Goal: Task Accomplishment & Management: Use online tool/utility

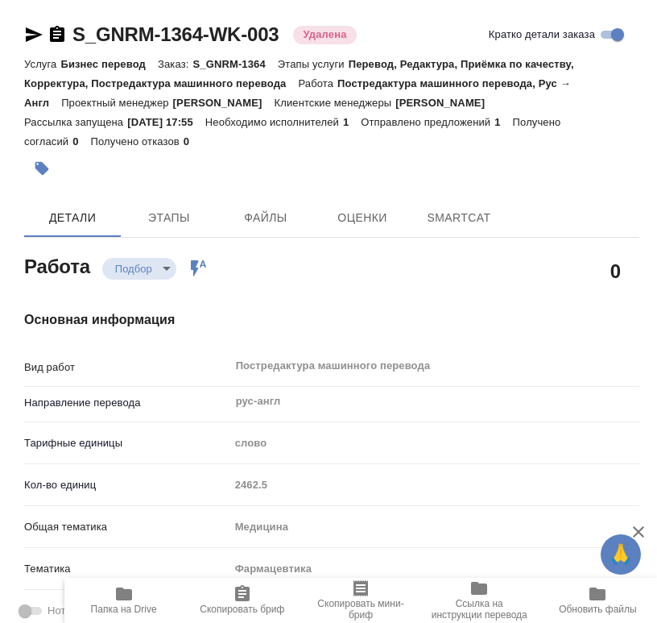
type textarea "x"
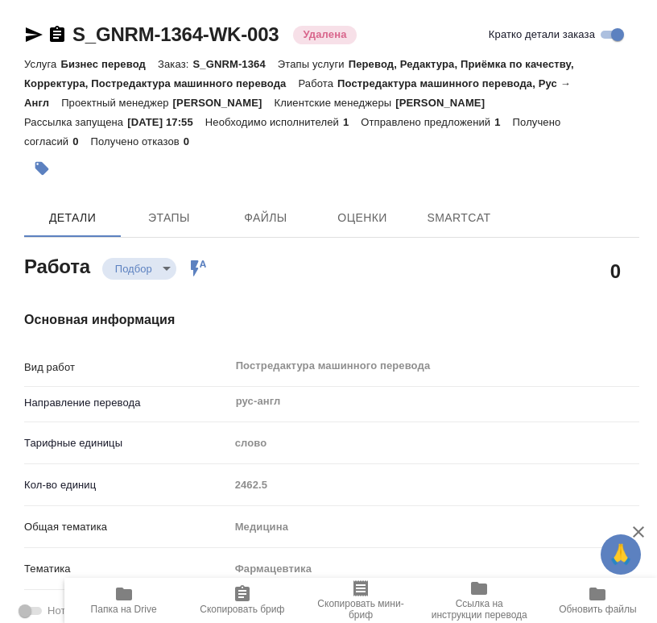
type textarea "x"
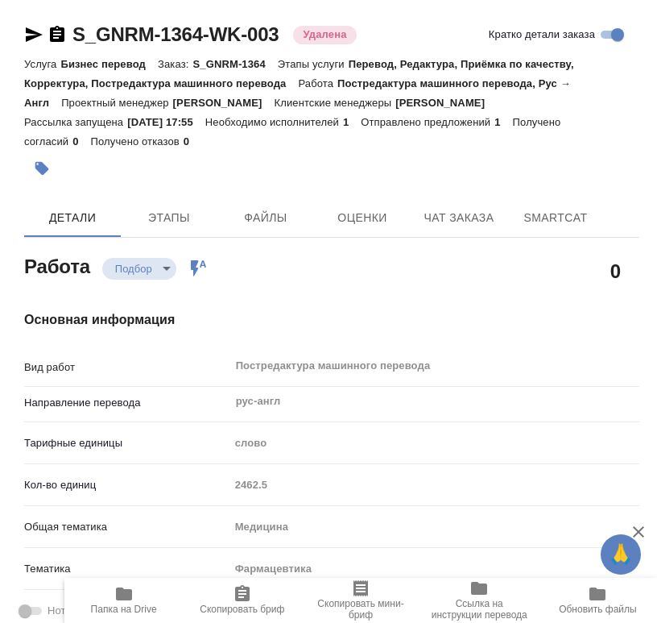
type textarea "x"
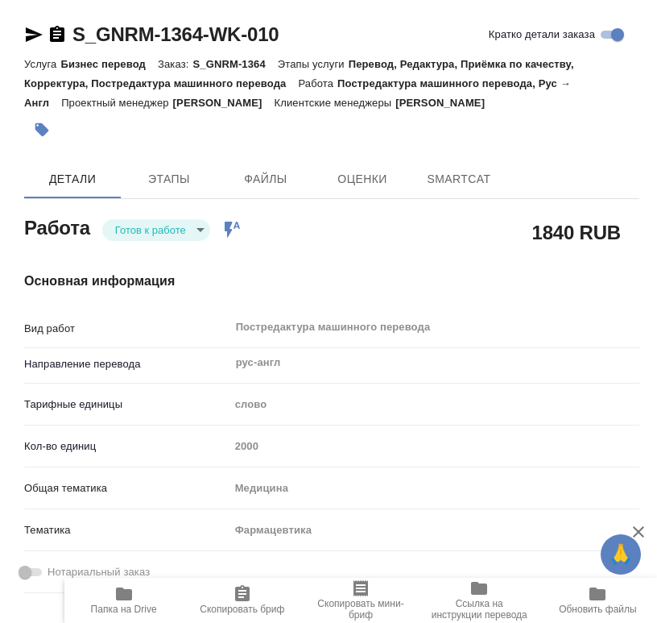
type textarea "x"
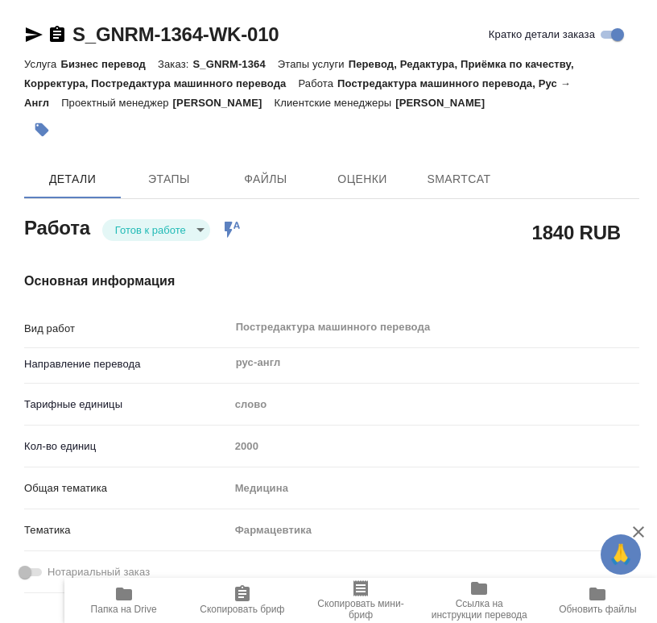
type textarea "x"
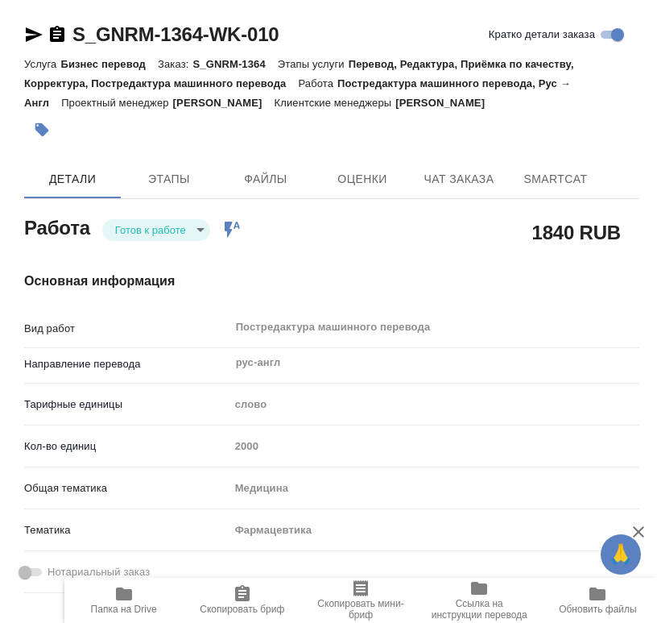
type textarea "x"
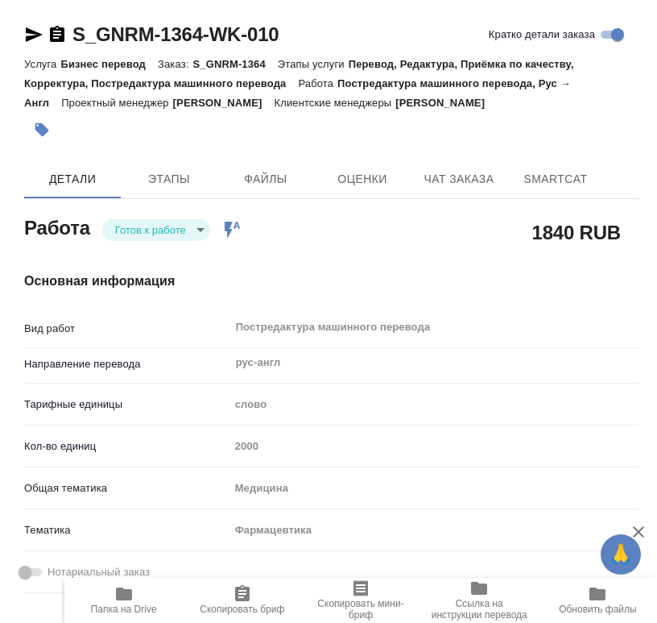
type textarea "x"
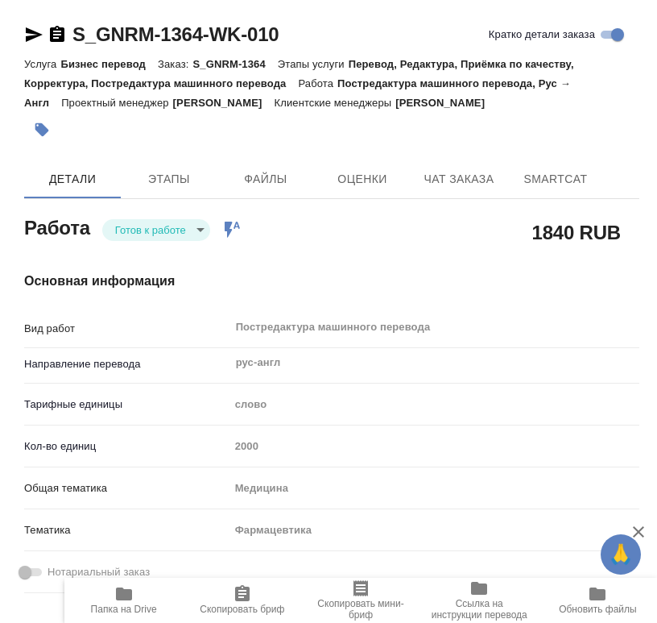
click at [161, 229] on body "🙏 .cls-1 fill:#fff; [PERSON_NAME] [PERSON_NAME] 0 Чаты График Выйти S_GNRM-1364…" at bounding box center [328, 311] width 657 height 623
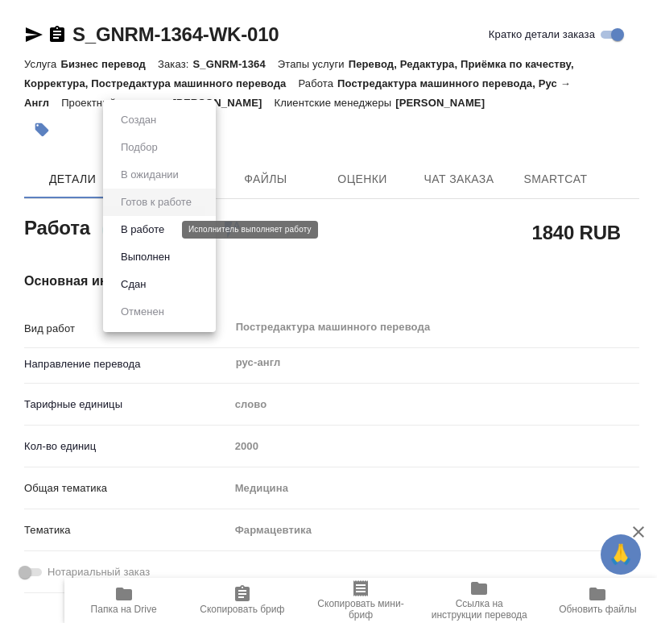
click at [163, 237] on button "В работе" at bounding box center [142, 230] width 53 height 18
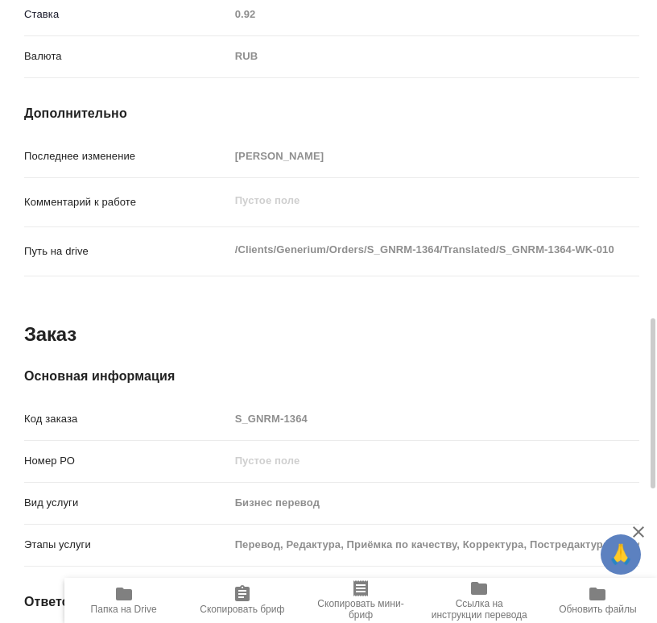
scroll to position [1342, 0]
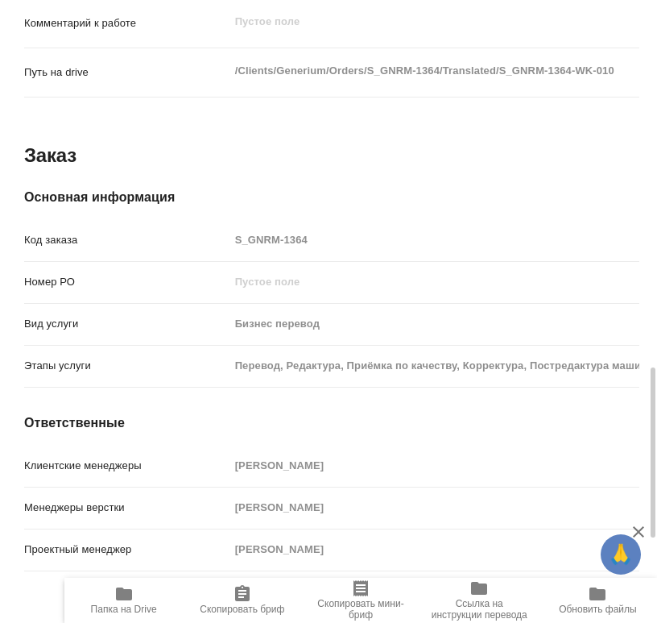
type textarea "x"
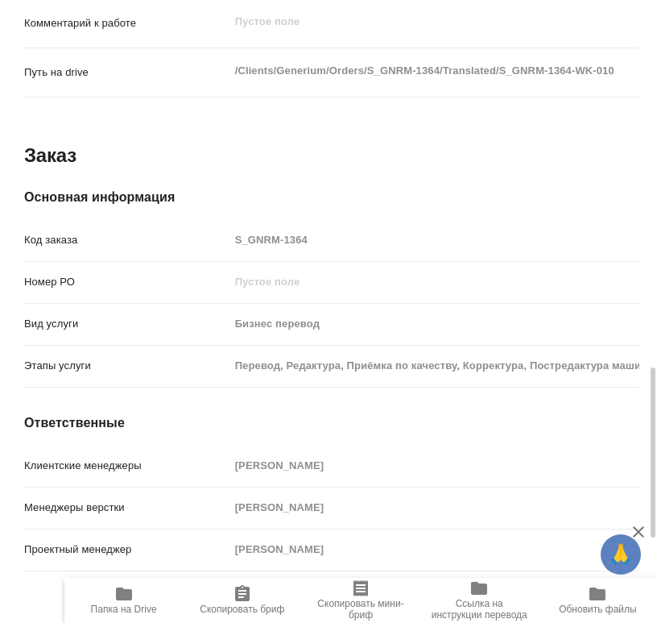
type textarea "x"
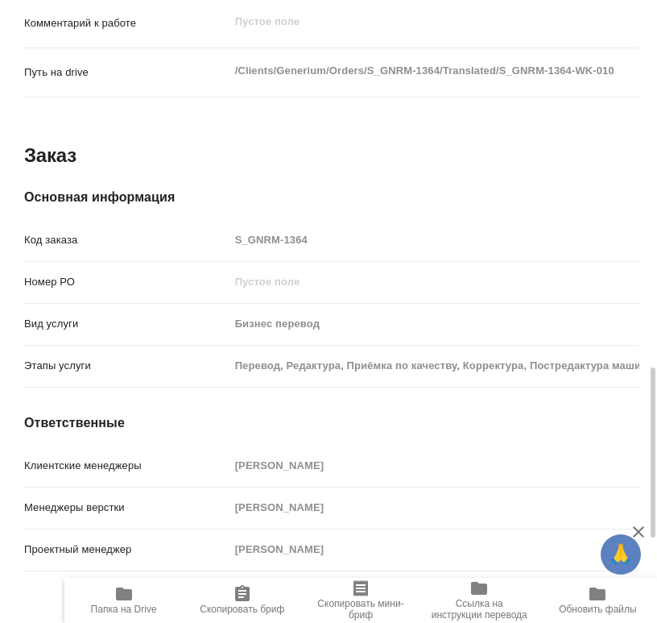
type textarea "x"
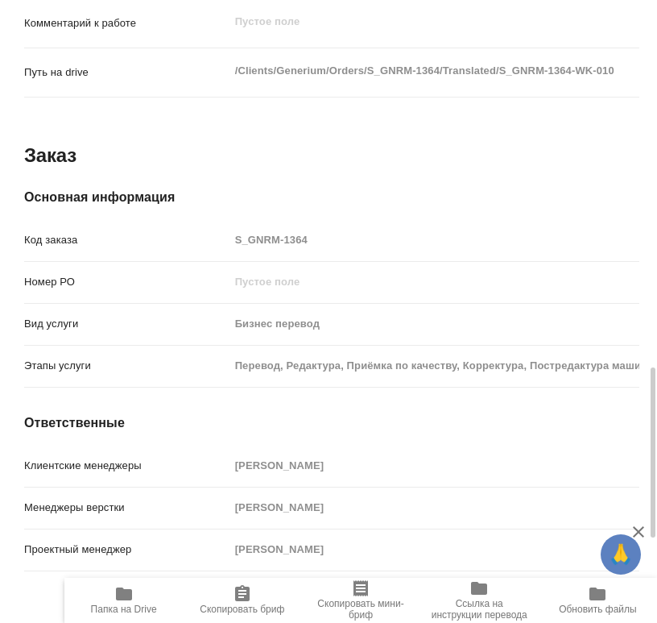
click at [140, 598] on span "Папка на Drive" at bounding box center [123, 599] width 99 height 31
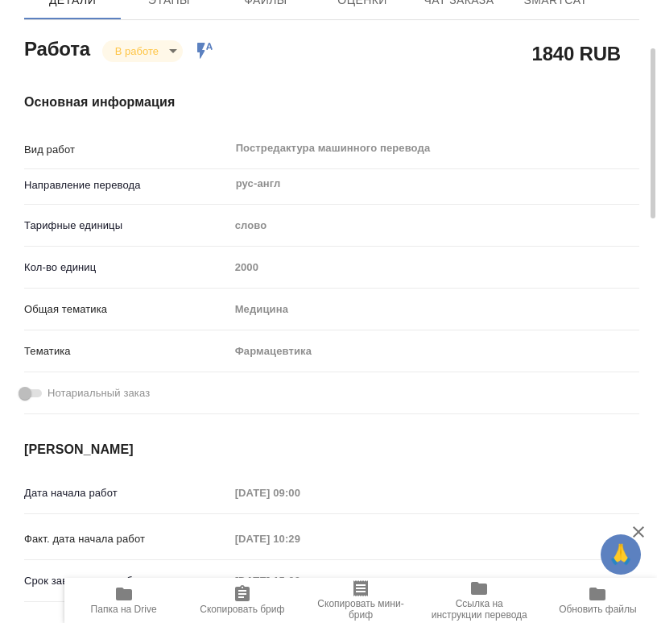
scroll to position [0, 0]
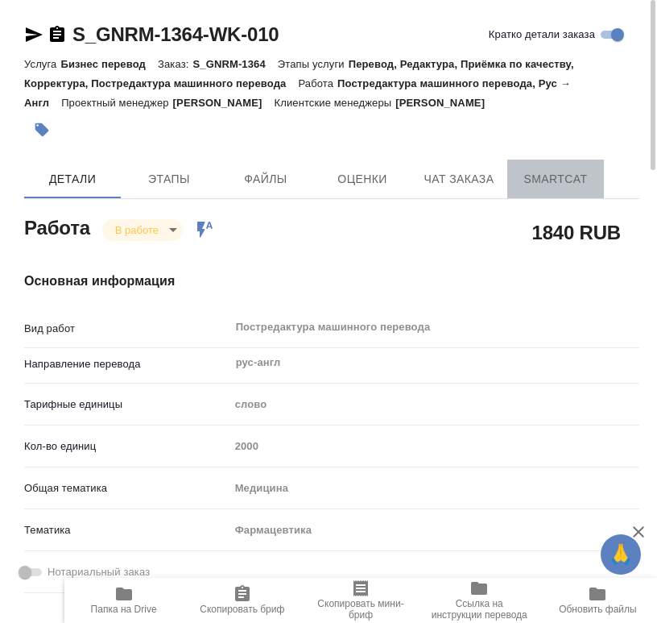
click at [564, 179] on span "SmartCat" at bounding box center [555, 179] width 77 height 20
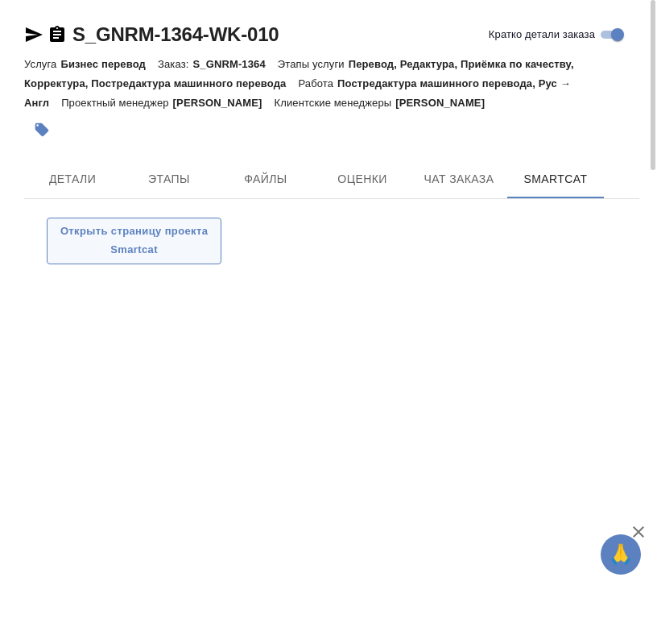
click at [184, 258] on span "Открыть страницу проекта Smartcat" at bounding box center [134, 240] width 157 height 37
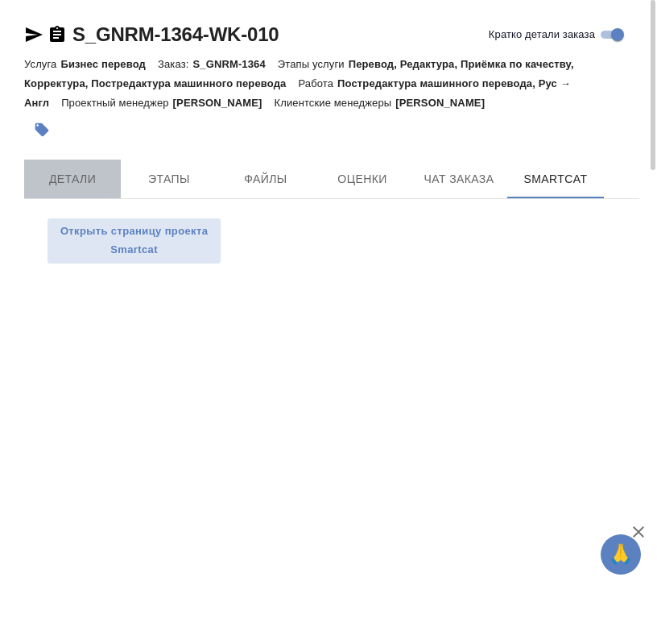
click at [114, 189] on button "Детали" at bounding box center [72, 179] width 97 height 39
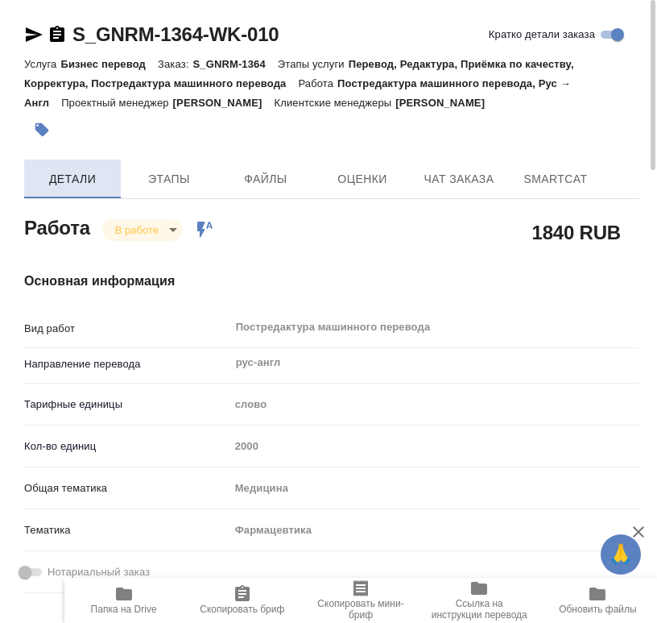
type textarea "x"
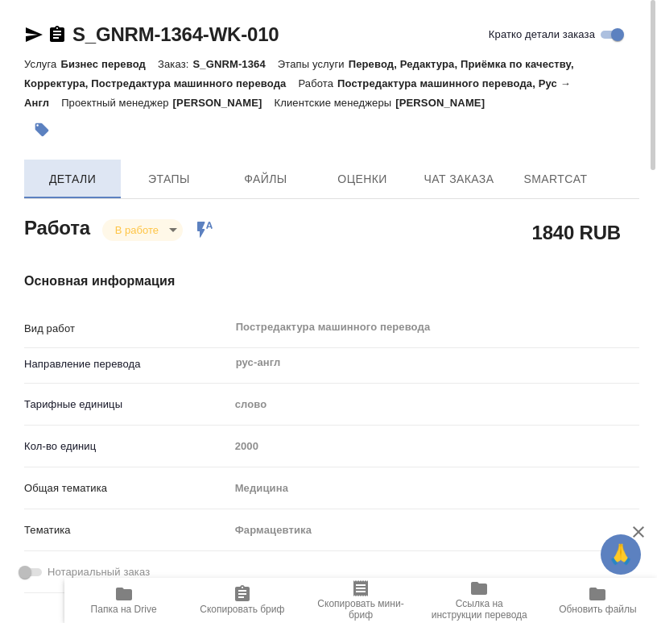
type textarea "x"
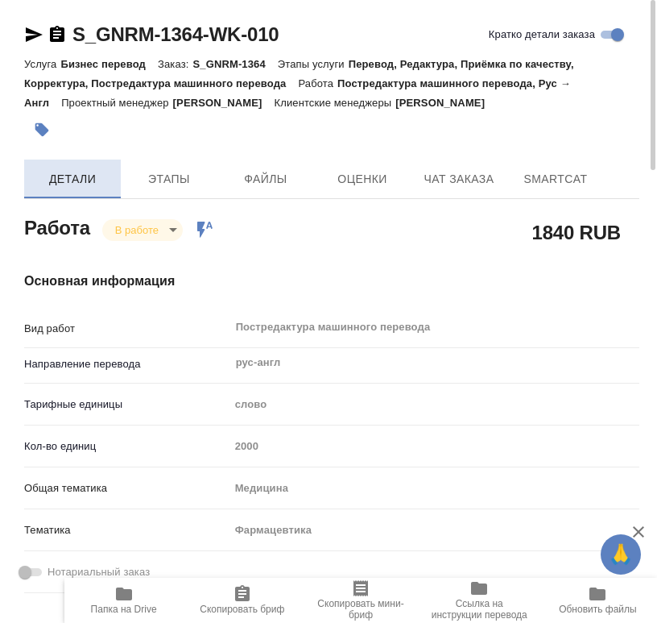
type textarea "x"
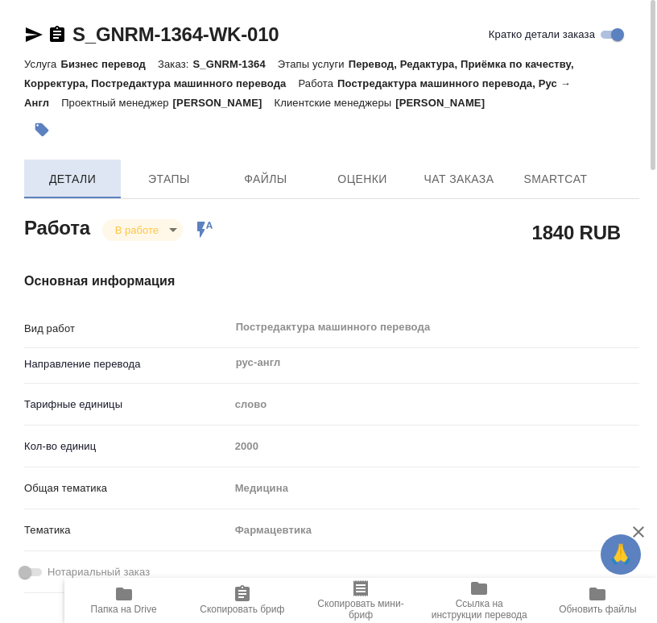
type textarea "x"
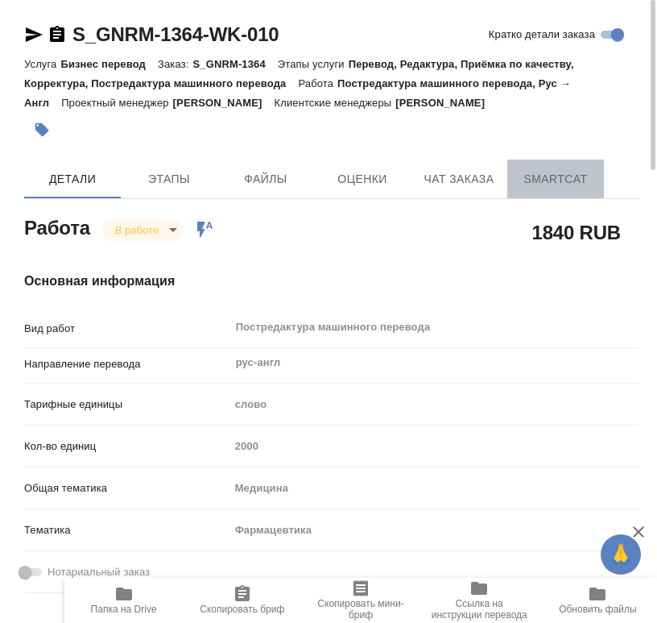
click at [568, 179] on span "SmartCat" at bounding box center [555, 179] width 77 height 20
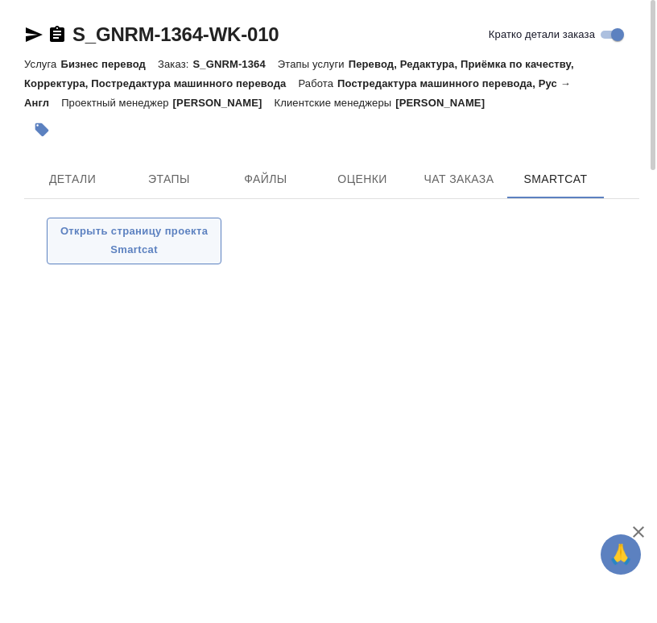
click at [139, 246] on span "Открыть страницу проекта Smartcat" at bounding box center [134, 240] width 157 height 37
